Goal: Navigation & Orientation: Find specific page/section

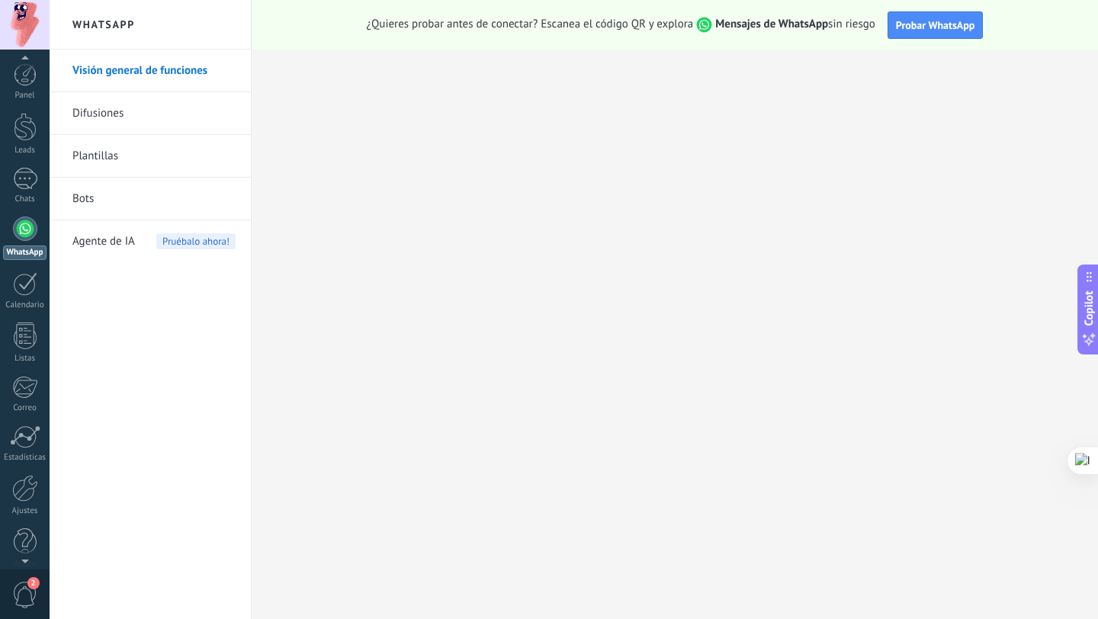
click at [33, 586] on span "2" at bounding box center [33, 583] width 12 height 12
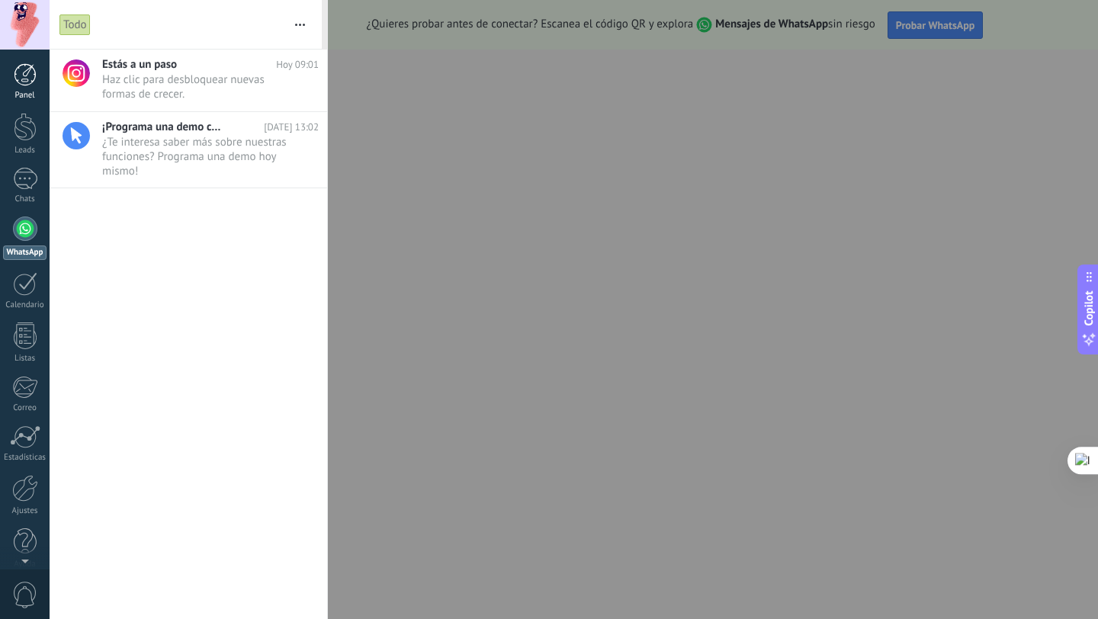
click at [27, 74] on div at bounding box center [25, 74] width 23 height 23
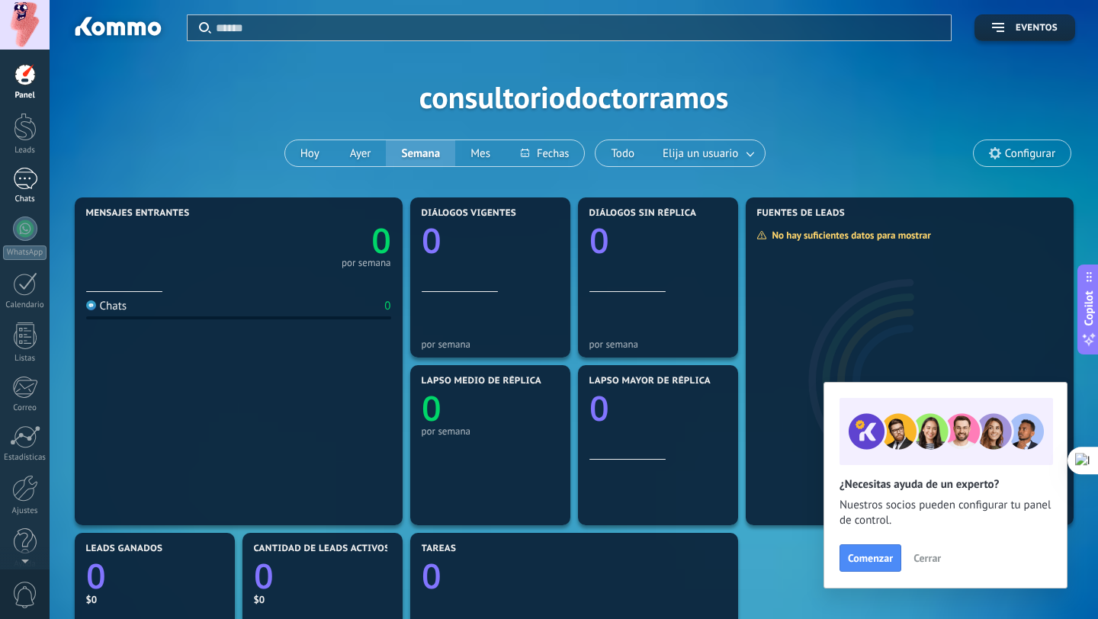
click at [24, 176] on div at bounding box center [25, 179] width 24 height 22
